Goal: Task Accomplishment & Management: Use online tool/utility

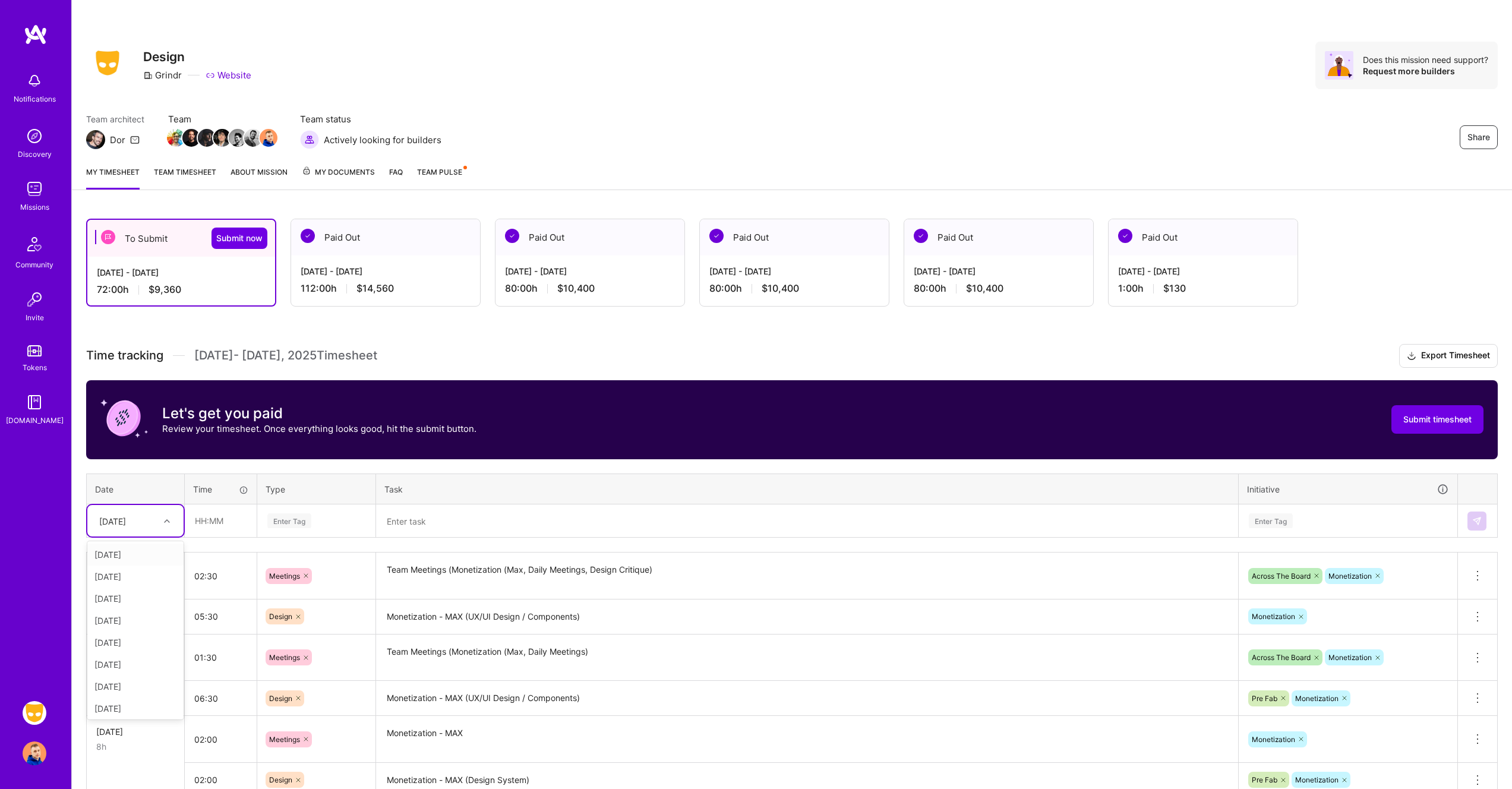
click at [169, 521] on icon at bounding box center [166, 521] width 6 height 6
click at [232, 518] on input "text" at bounding box center [220, 520] width 71 height 32
type input "01:00"
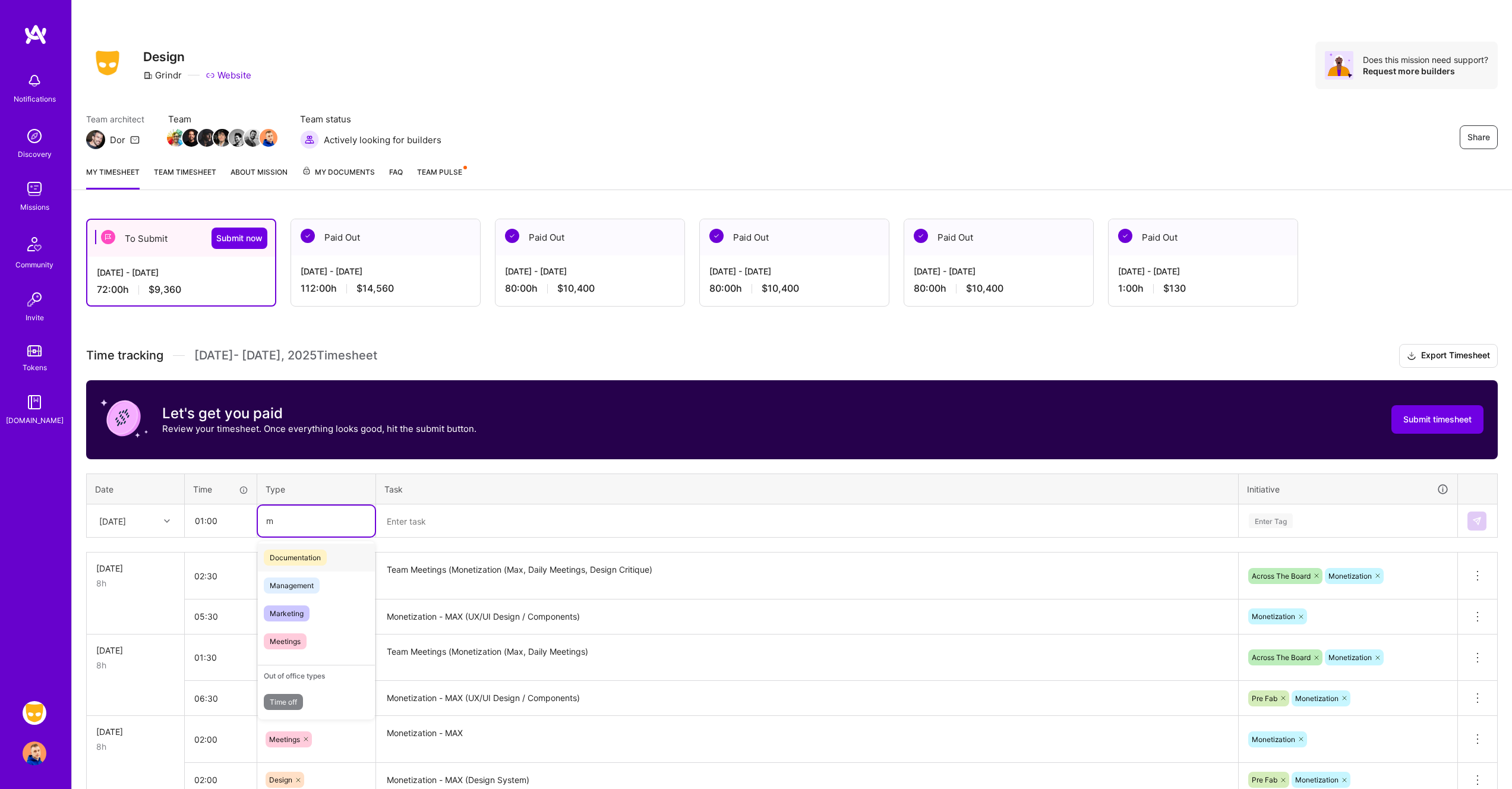
scroll to position [0, 0]
type input "mee"
click at [302, 556] on span "Meetings" at bounding box center [285, 559] width 43 height 16
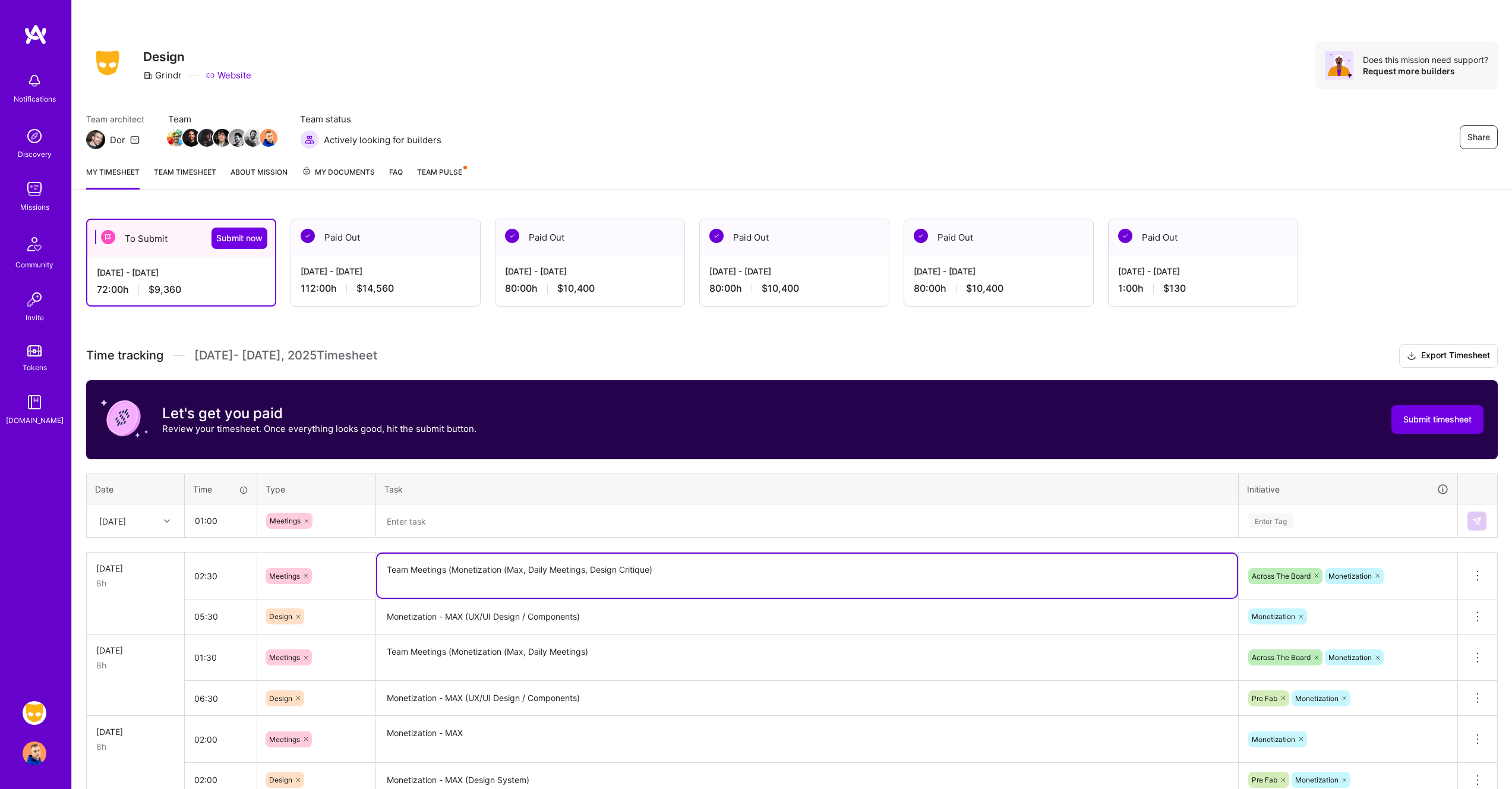
drag, startPoint x: 502, startPoint y: 567, endPoint x: 383, endPoint y: 570, distance: 119.0
click at [383, 570] on textarea "Team Meetings (Monetization (Max, Daily Meetings, Design Critique)" at bounding box center [807, 576] width 860 height 44
click at [452, 518] on textarea at bounding box center [807, 521] width 860 height 31
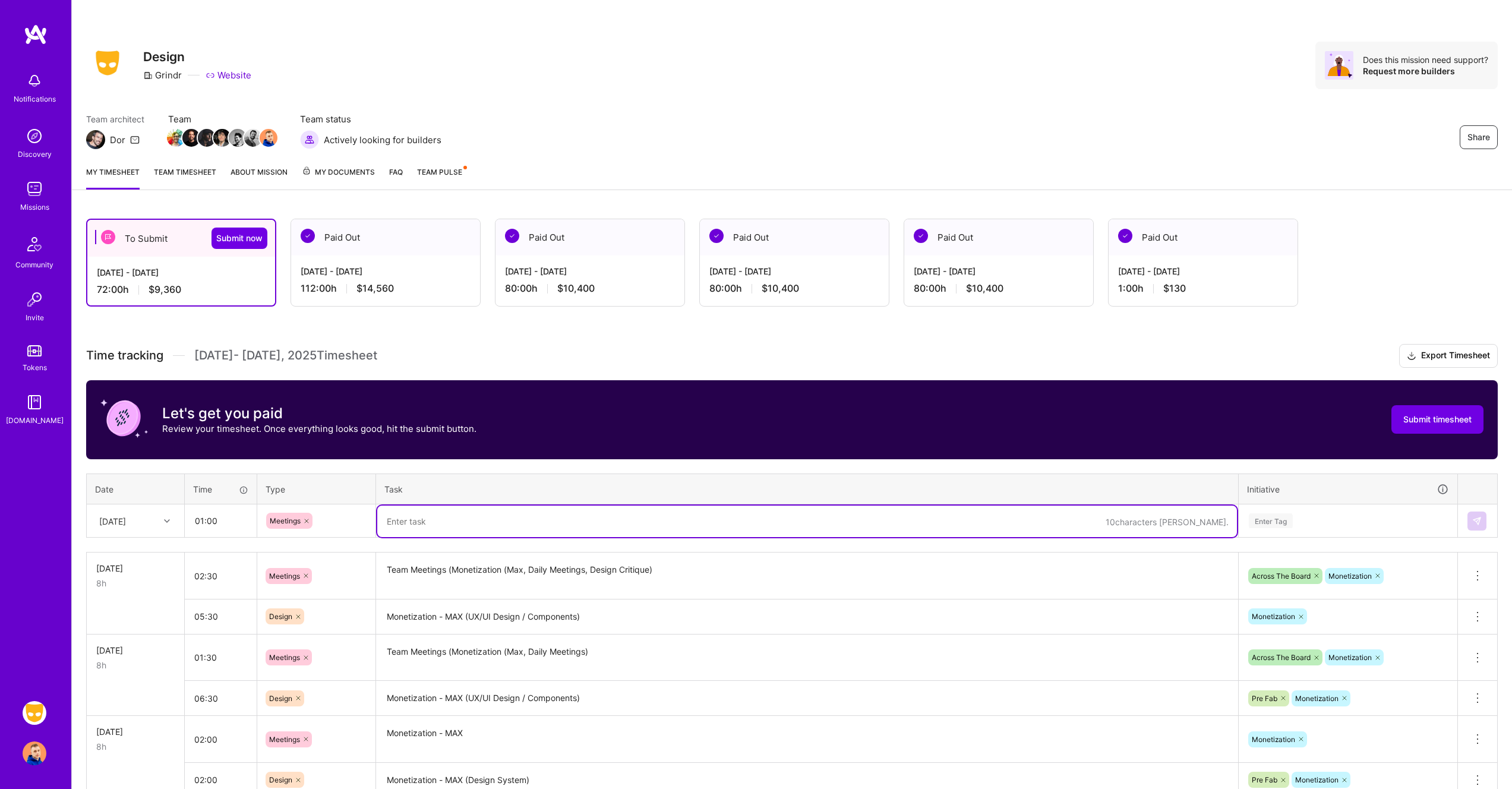
paste textarea "Team Meetings (Monetization"
type textarea "Team Meetings (Monetization)"
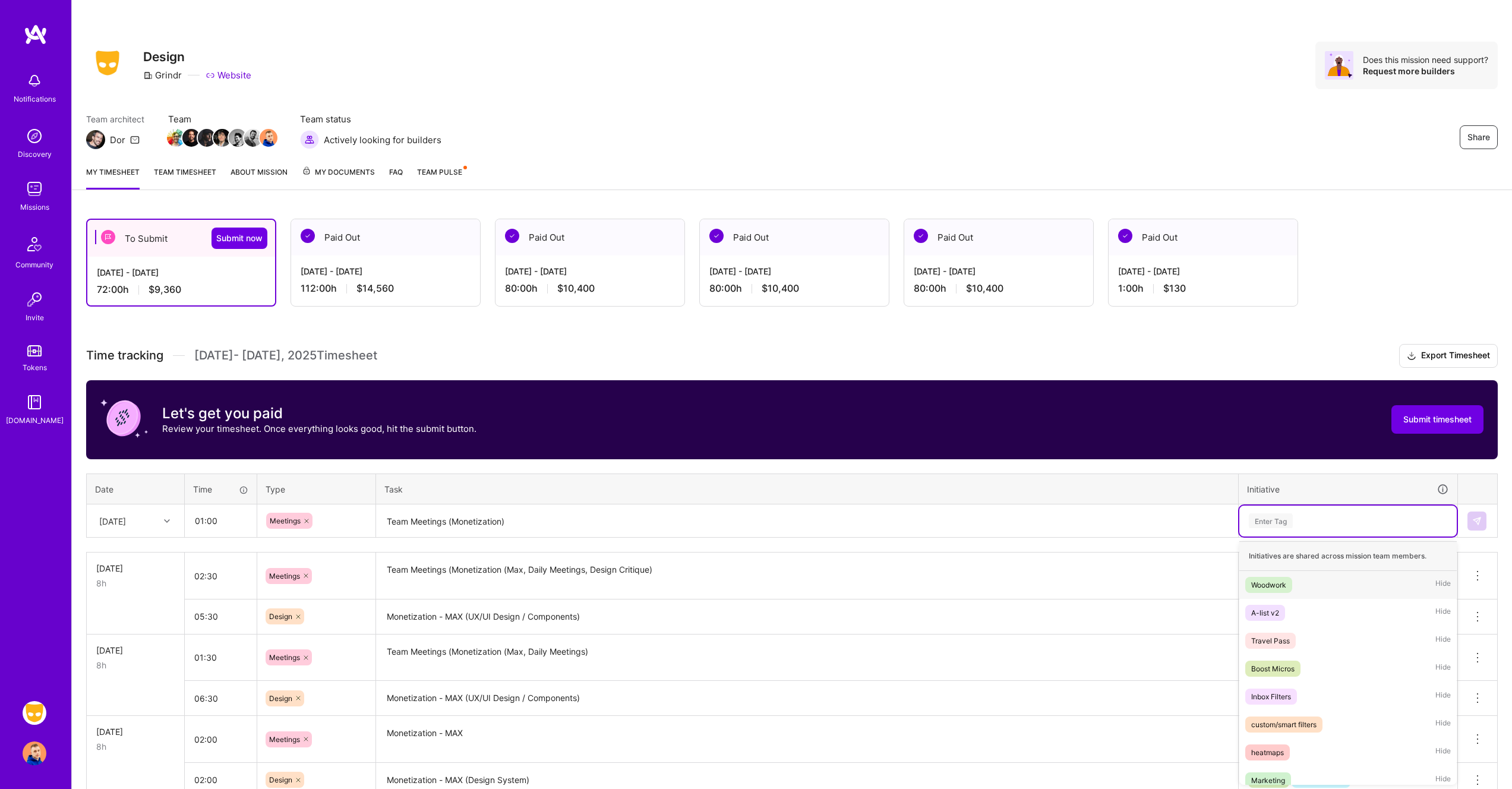
click at [1327, 529] on div "Enter Tag" at bounding box center [1348, 521] width 218 height 31
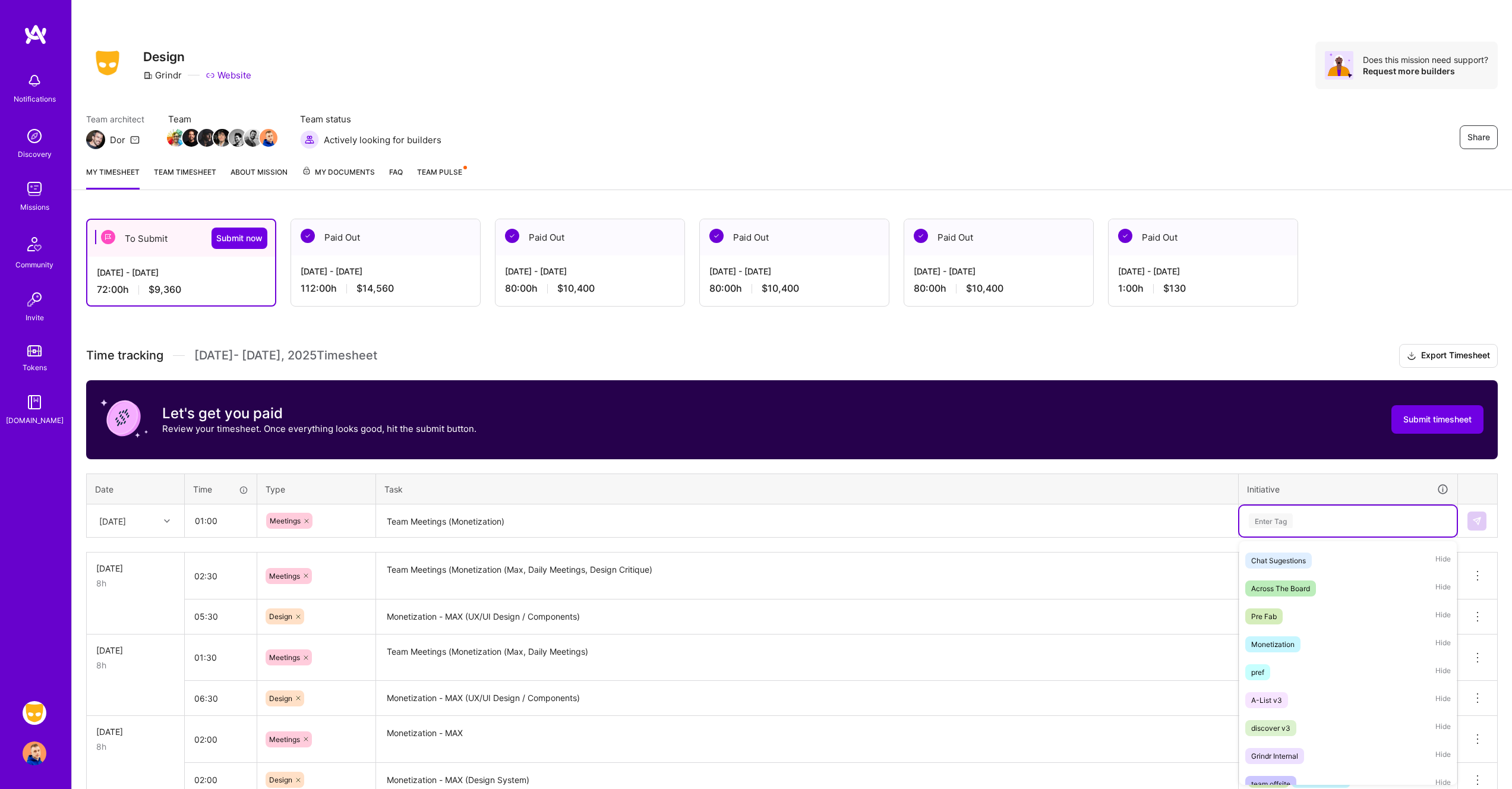
scroll to position [416, 0]
click at [1311, 636] on div "Monetization Hide" at bounding box center [1348, 644] width 218 height 28
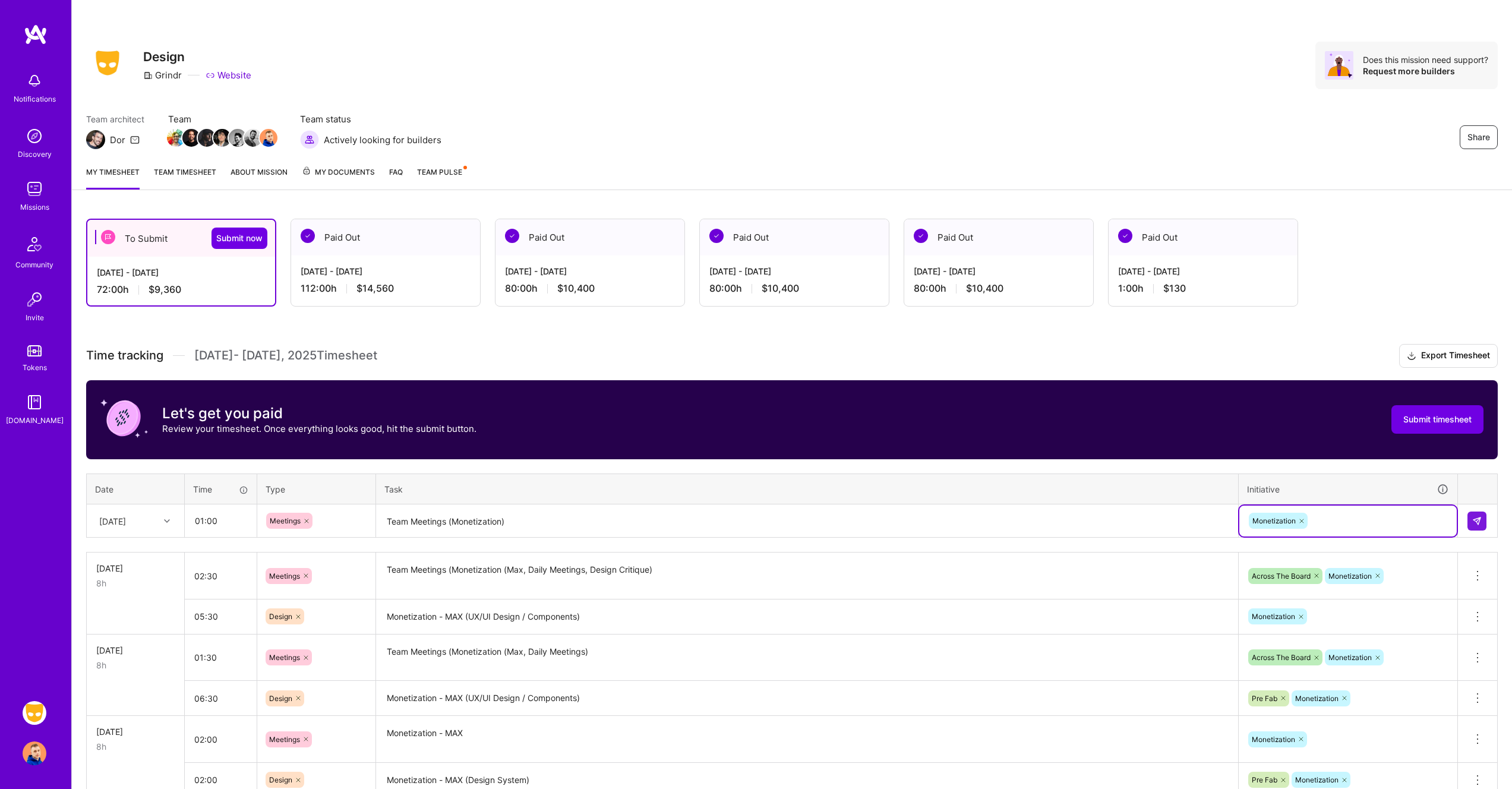
click at [1100, 500] on th "Task" at bounding box center [807, 489] width 862 height 31
click at [1480, 518] on img at bounding box center [1476, 521] width 9 height 9
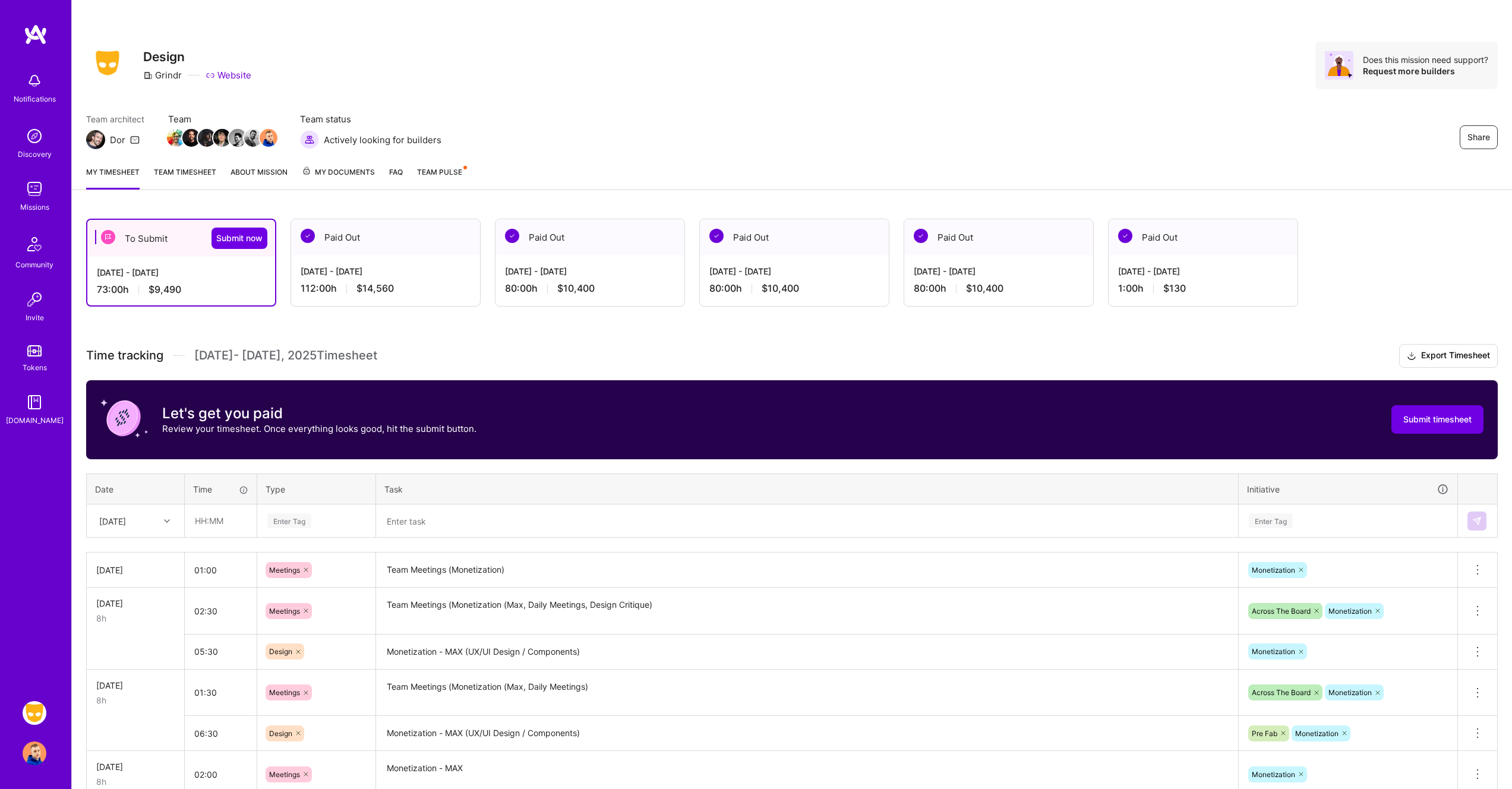
click at [170, 172] on link "Team timesheet" at bounding box center [184, 178] width 62 height 24
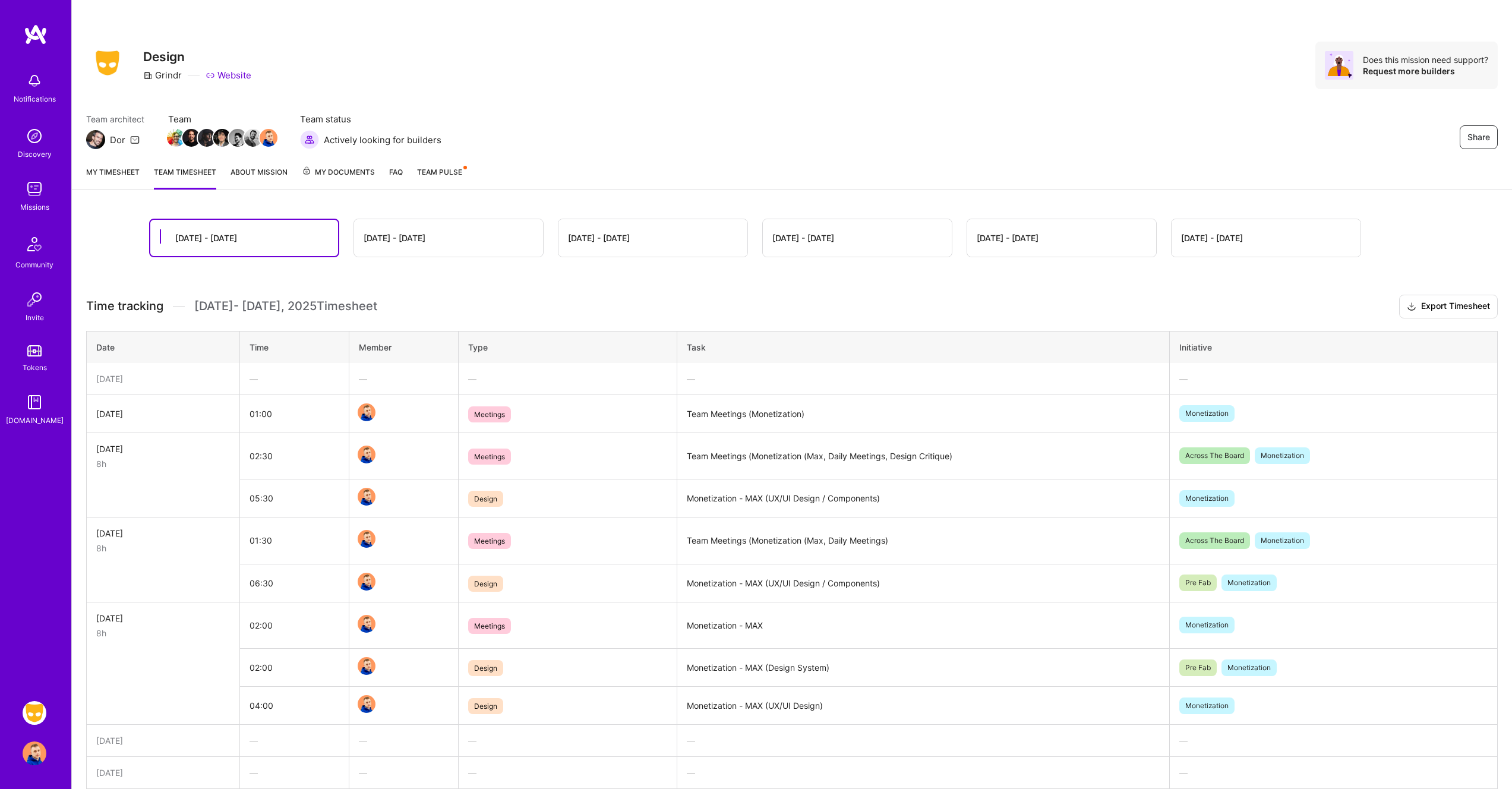
click at [113, 173] on link "My timesheet" at bounding box center [113, 178] width 54 height 24
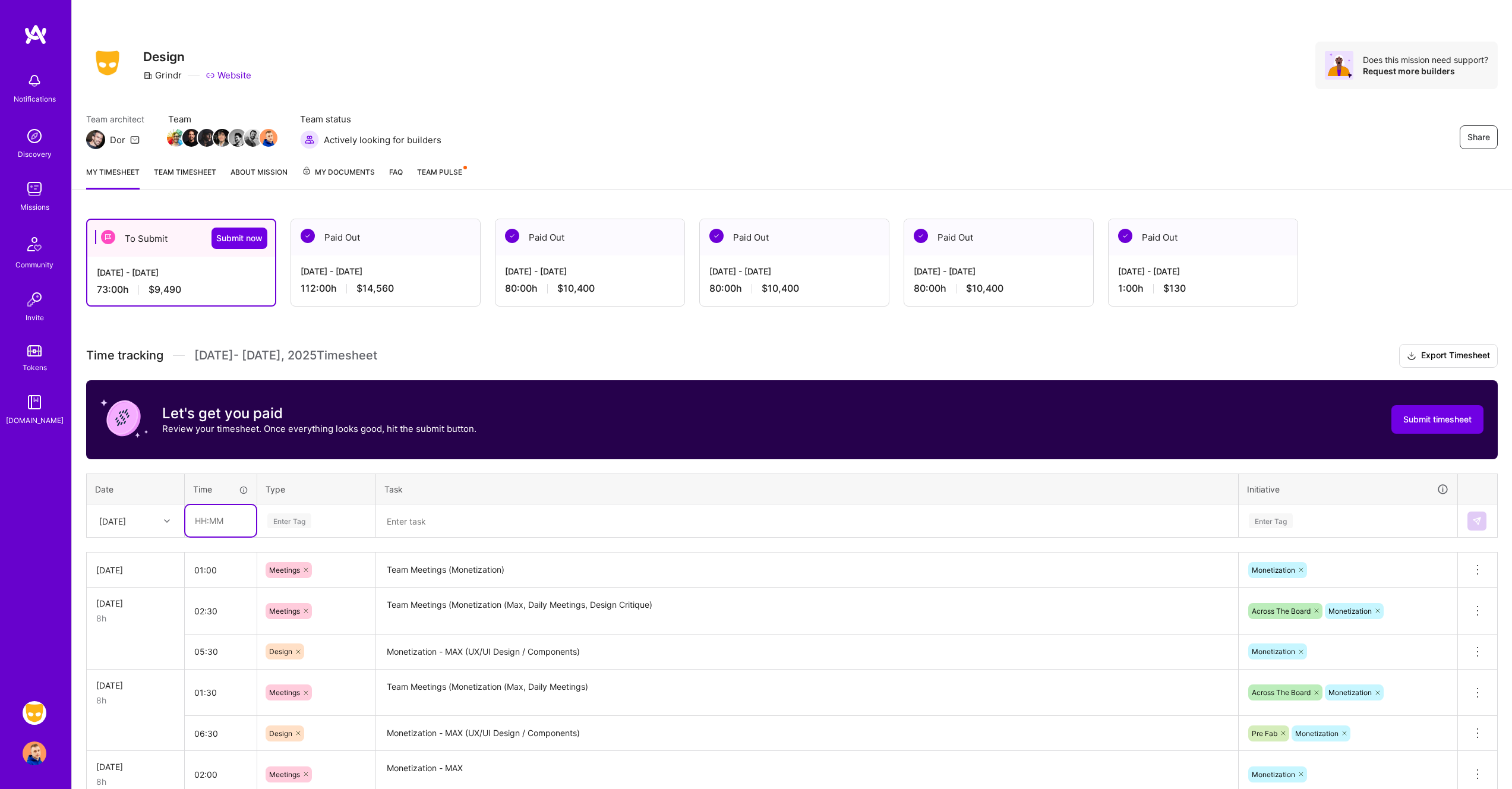
click at [231, 519] on input "text" at bounding box center [220, 520] width 71 height 32
type input "07:00"
click at [296, 598] on div "Design" at bounding box center [316, 587] width 117 height 28
click at [511, 523] on textarea at bounding box center [807, 521] width 860 height 31
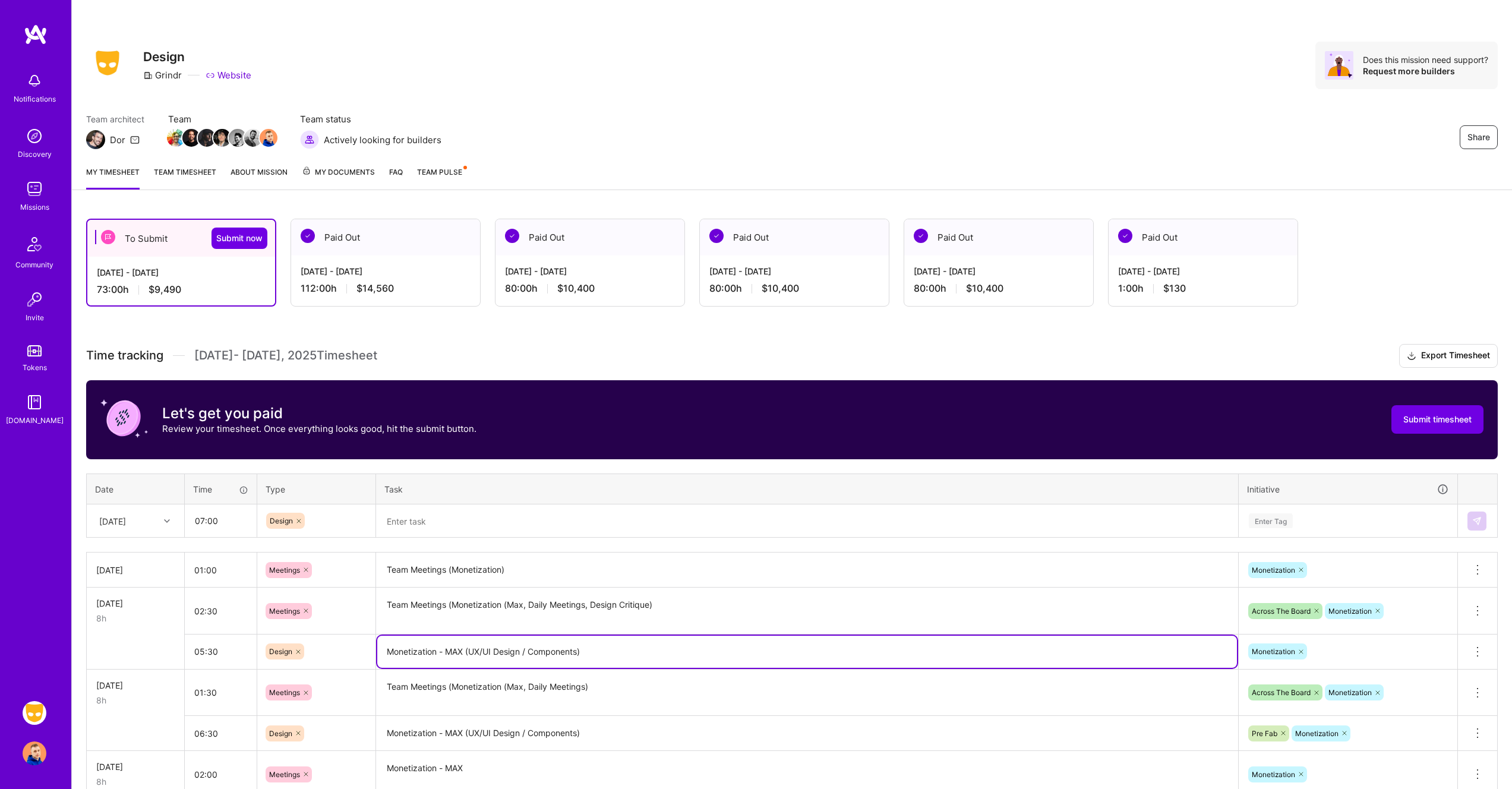
drag, startPoint x: 388, startPoint y: 650, endPoint x: 463, endPoint y: 650, distance: 75.0
click at [463, 650] on textarea "Monetization - MAX (UX/UI Design / Components)" at bounding box center [807, 652] width 860 height 32
drag, startPoint x: 595, startPoint y: 655, endPoint x: 317, endPoint y: 659, distance: 278.0
click at [317, 659] on tr "05:30 Design Monetization - MAX (UX/UI Design / Components) Monetization Delete…" at bounding box center [792, 651] width 1411 height 35
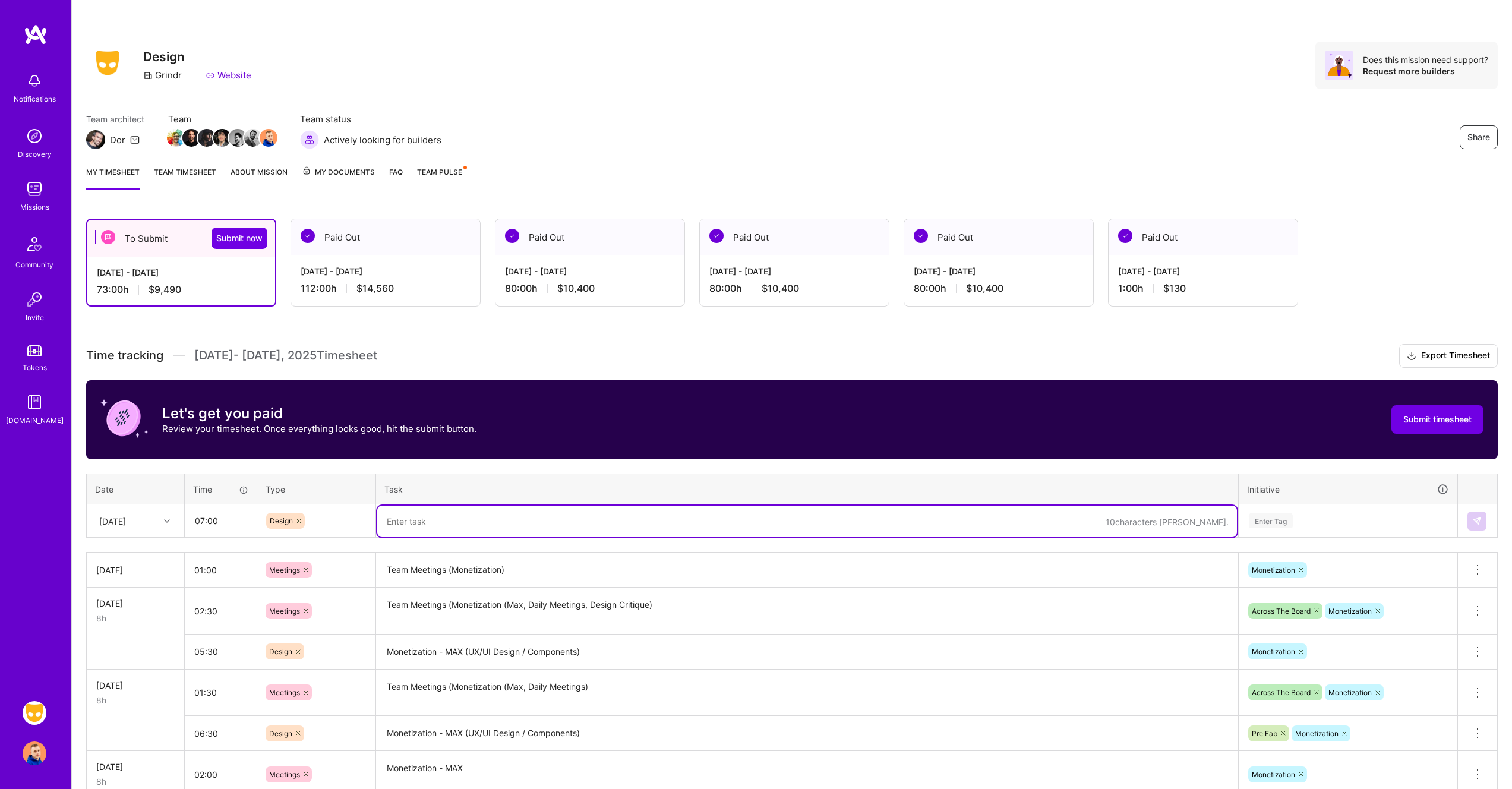
click at [511, 521] on textarea at bounding box center [807, 521] width 860 height 32
paste textarea "Monetization - MAX (UX/UI Design / Components)"
type textarea "Monetization - MAX (UX/UI Design / Components)"
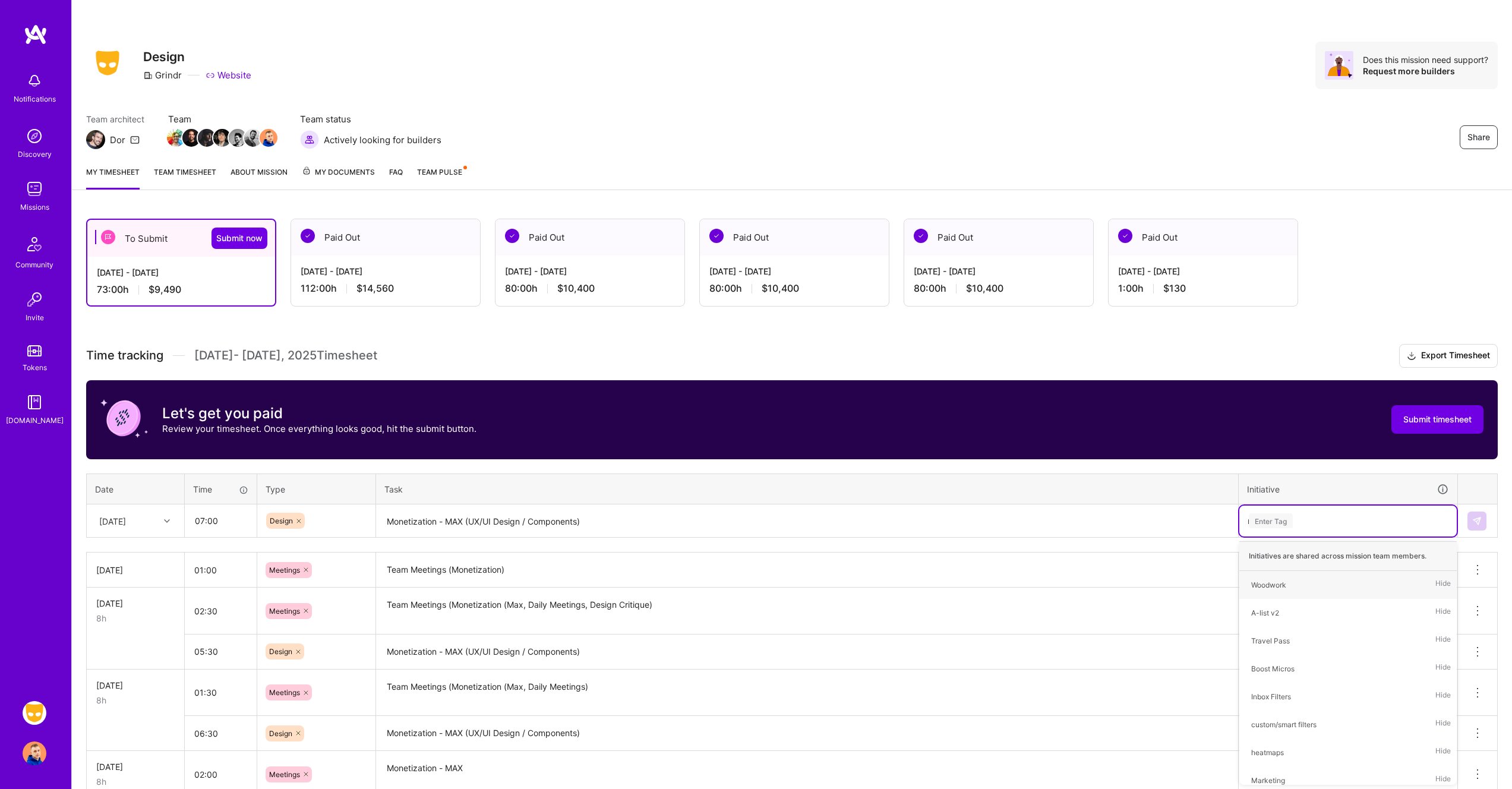
type input "mo"
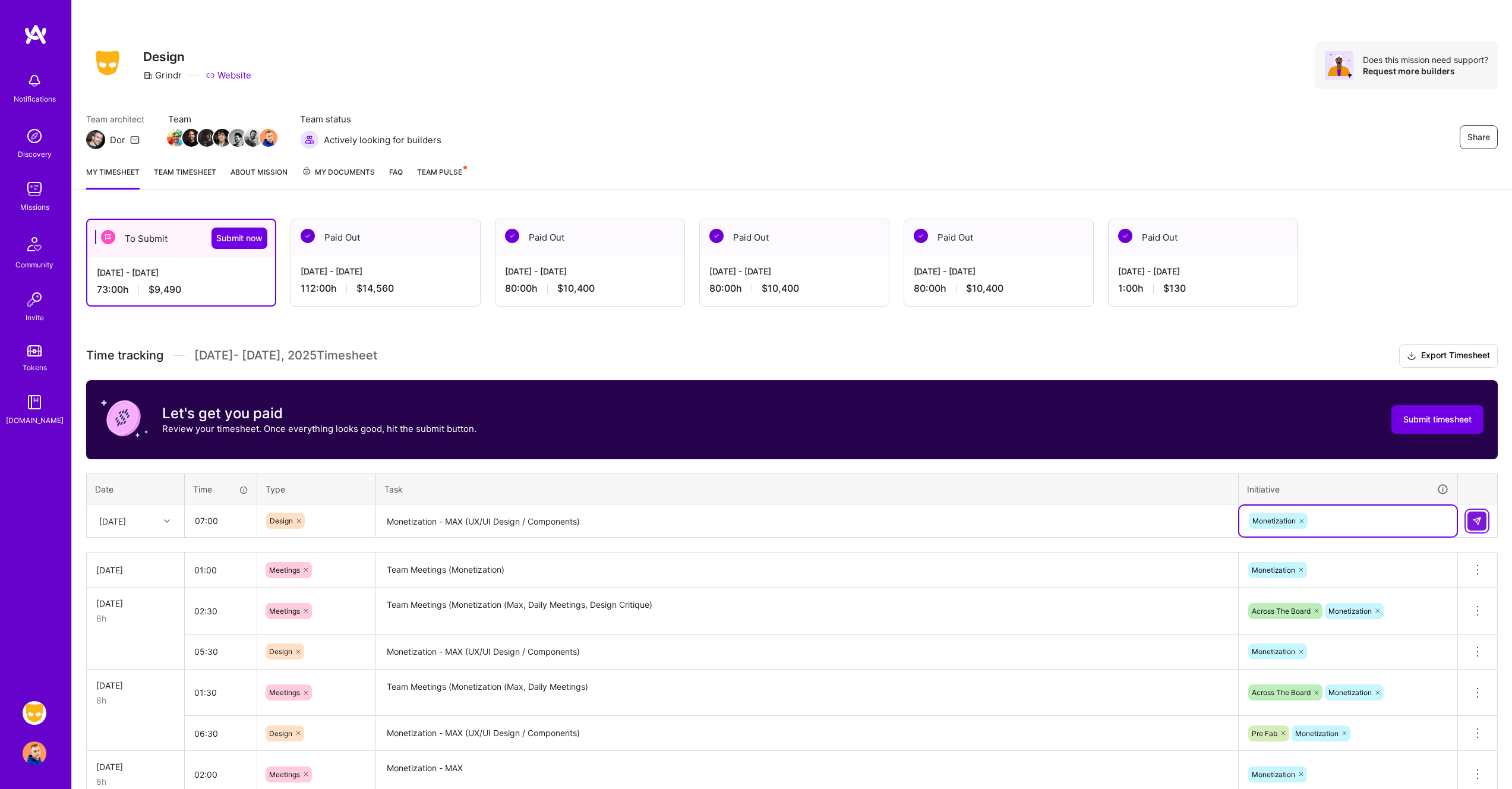
click at [1480, 523] on img at bounding box center [1476, 521] width 9 height 9
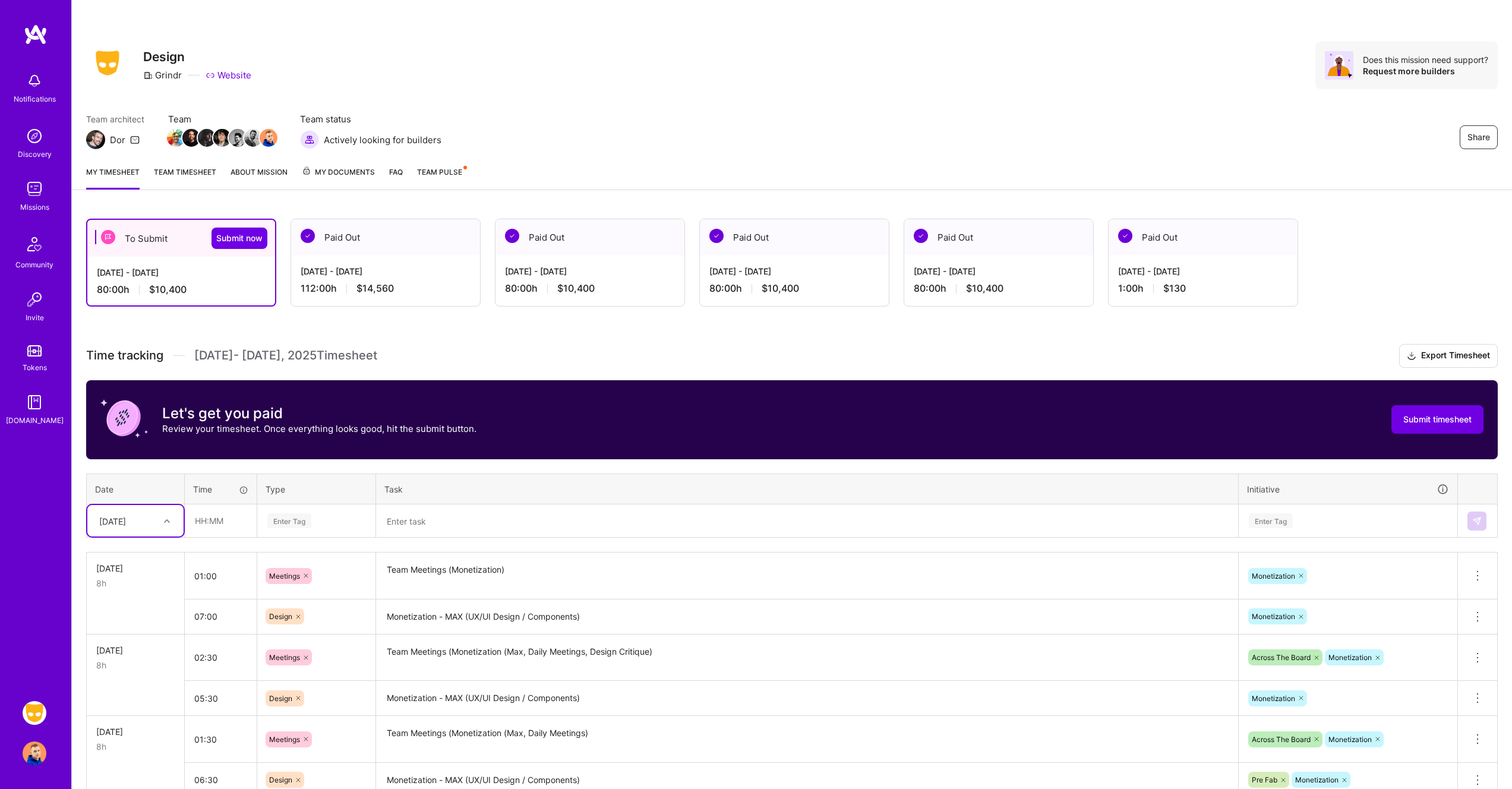
click at [644, 54] on div "Share Design Grindr Website Does this mission need support? Request more builde…" at bounding box center [791, 66] width 1411 height 48
